Goal: Check status: Check status

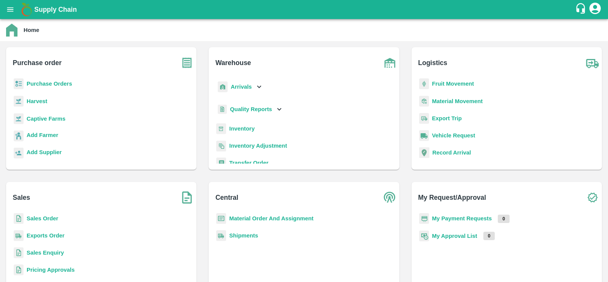
click at [46, 217] on b "Sales Order" at bounding box center [43, 218] width 32 height 6
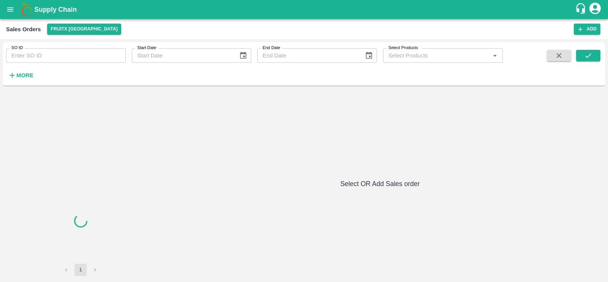
click at [62, 52] on input "SO ID" at bounding box center [66, 55] width 120 height 14
paste input "75385"
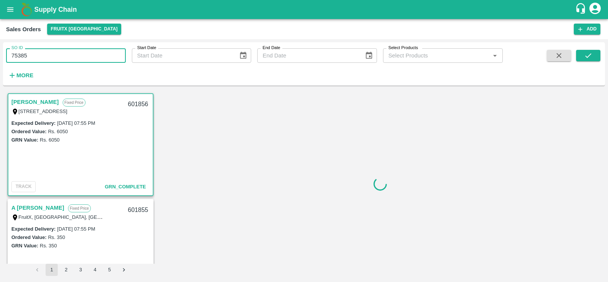
type input "75385"
click at [590, 49] on div "SO ID 75385 SO ID Start Date Start Date End Date End Date Select Products Selec…" at bounding box center [304, 63] width 602 height 37
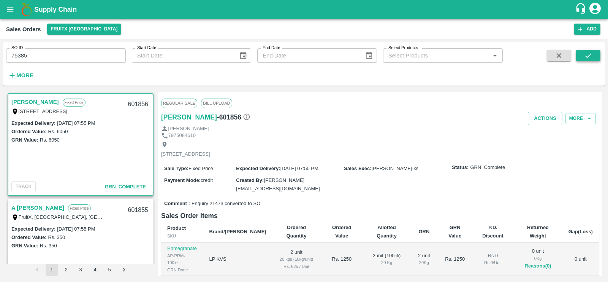
click at [585, 55] on icon "submit" at bounding box center [588, 55] width 8 height 8
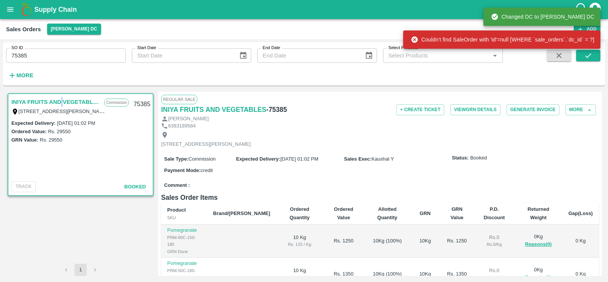
click at [62, 98] on link "INIYA FRUITS AND VEGETABLES" at bounding box center [55, 102] width 89 height 10
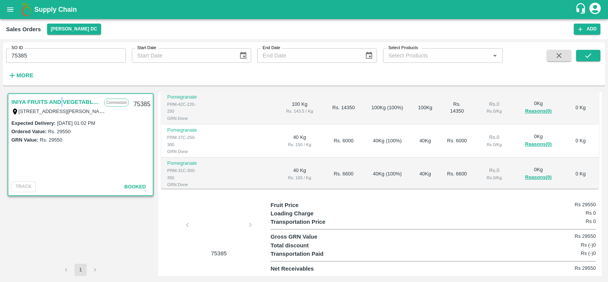
scroll to position [56, 0]
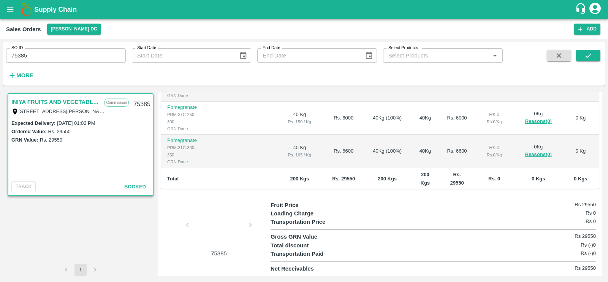
click at [216, 227] on div at bounding box center [218, 227] width 57 height 40
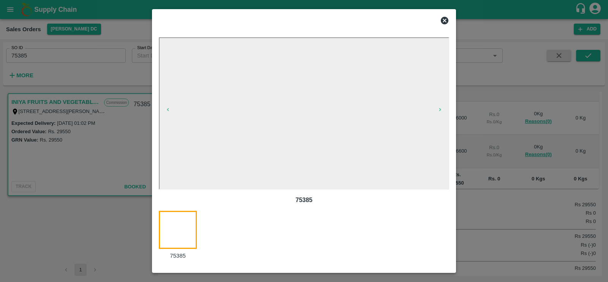
click at [445, 19] on icon at bounding box center [445, 21] width 8 height 8
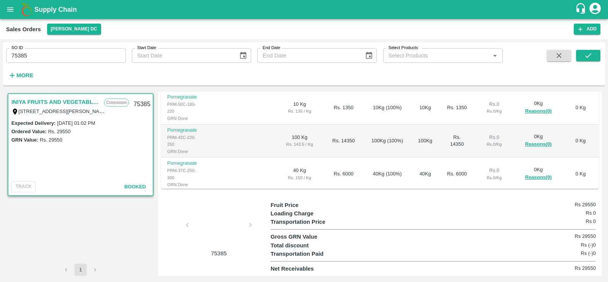
scroll to position [0, 0]
